Goal: Task Accomplishment & Management: Manage account settings

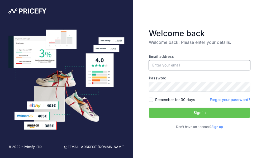
type input "[EMAIL_ADDRESS][DOMAIN_NAME]"
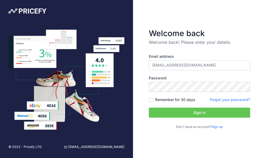
click at [200, 62] on input "[EMAIL_ADDRESS][DOMAIN_NAME]" at bounding box center [199, 65] width 101 height 10
click at [187, 109] on button "Sign in" at bounding box center [199, 113] width 101 height 10
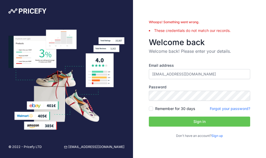
click at [230, 108] on link "Forgot your password?" at bounding box center [230, 108] width 40 height 4
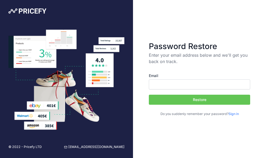
click at [194, 83] on input "Email" at bounding box center [199, 84] width 101 height 10
click at [188, 82] on input "Email" at bounding box center [199, 84] width 101 height 10
